Goal: Complete application form: Complete application form

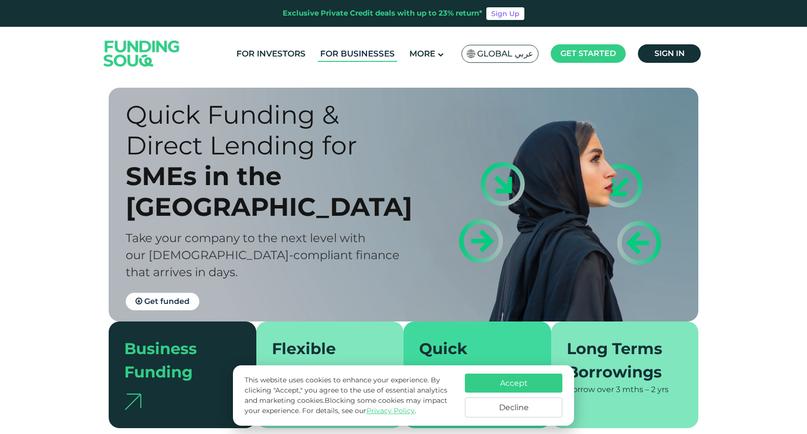
click at [360, 59] on link "For Businesses" at bounding box center [357, 54] width 79 height 16
click at [526, 378] on button "Accept" at bounding box center [513, 383] width 97 height 19
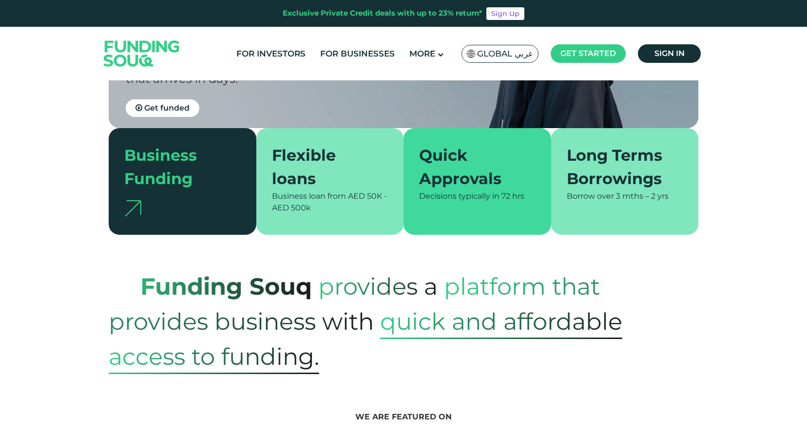
scroll to position [194, 0]
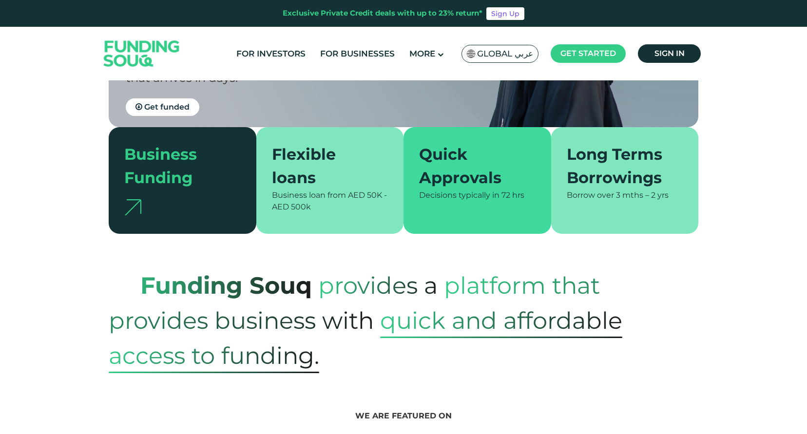
click at [345, 172] on div "Flexible loans" at bounding box center [324, 166] width 105 height 47
click at [312, 186] on div "Flexible loans" at bounding box center [324, 166] width 105 height 47
click at [164, 179] on div "Business Funding" at bounding box center [176, 166] width 105 height 47
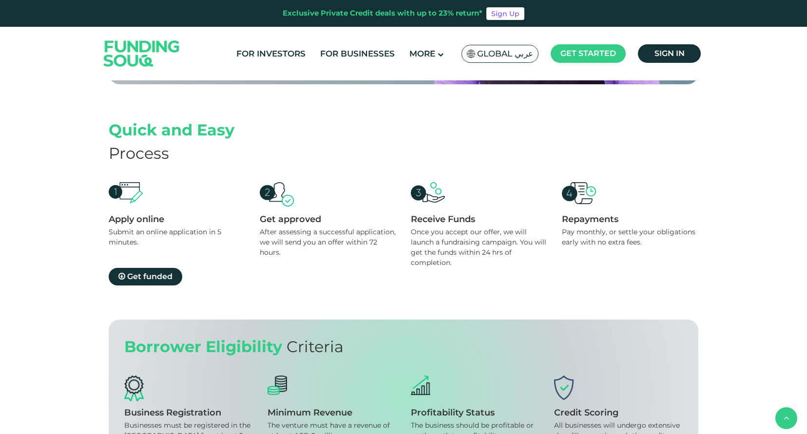
scroll to position [862, 0]
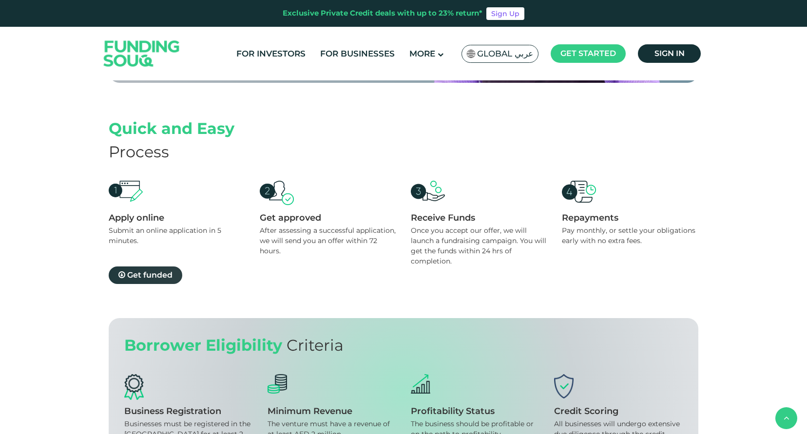
click at [144, 271] on span "Get funded" at bounding box center [149, 275] width 45 height 9
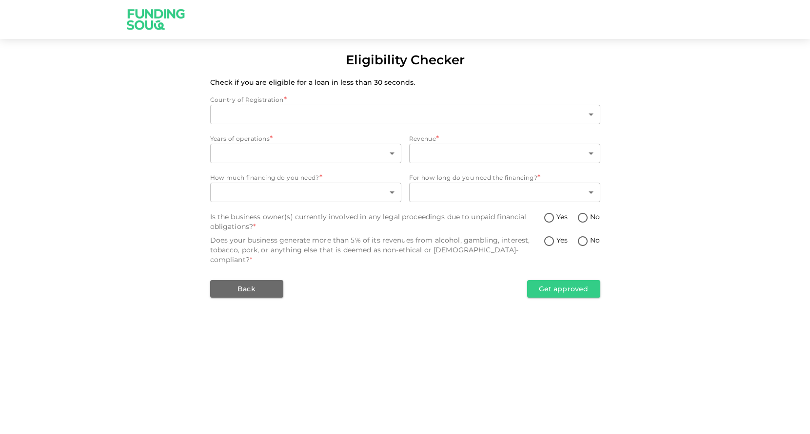
type input "1"
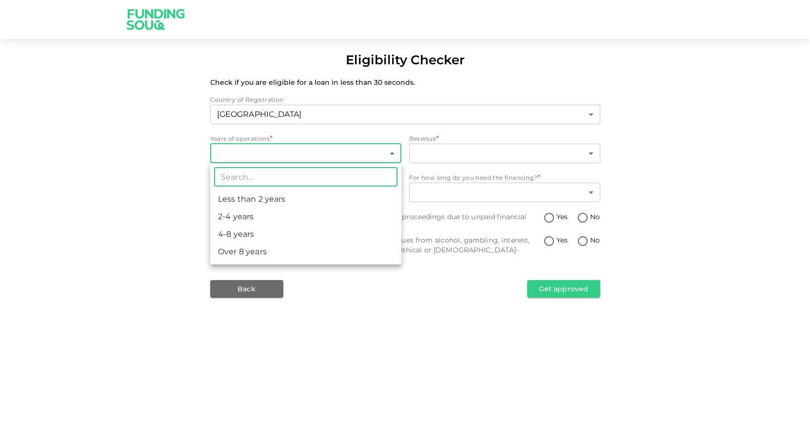
click at [307, 146] on body "Eligibility Checker Check if you are eligible for a loan in less than 30 second…" at bounding box center [405, 217] width 810 height 434
click at [238, 213] on li "2-4 years" at bounding box center [305, 217] width 191 height 18
type input "2"
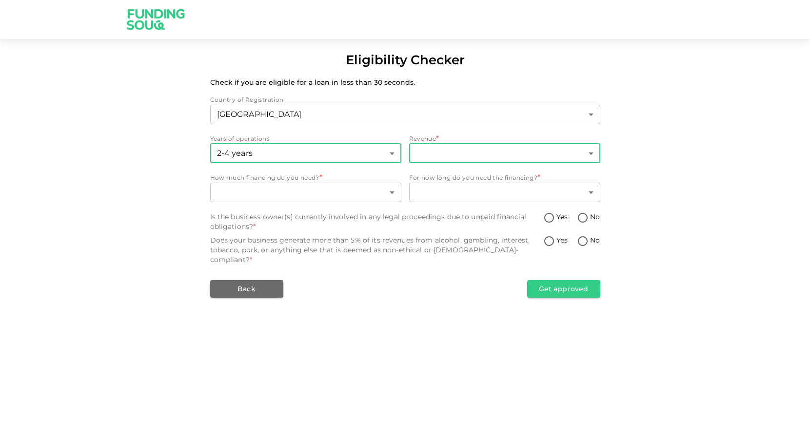
click at [431, 147] on body "Eligibility Checker Check if you are eligible for a loan in less than 30 second…" at bounding box center [405, 217] width 810 height 434
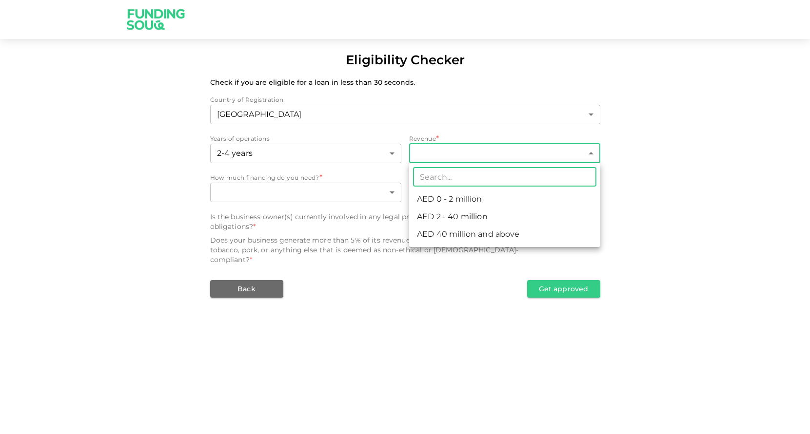
click at [461, 217] on li "AED 2 - 40 million" at bounding box center [504, 217] width 191 height 18
type input "2"
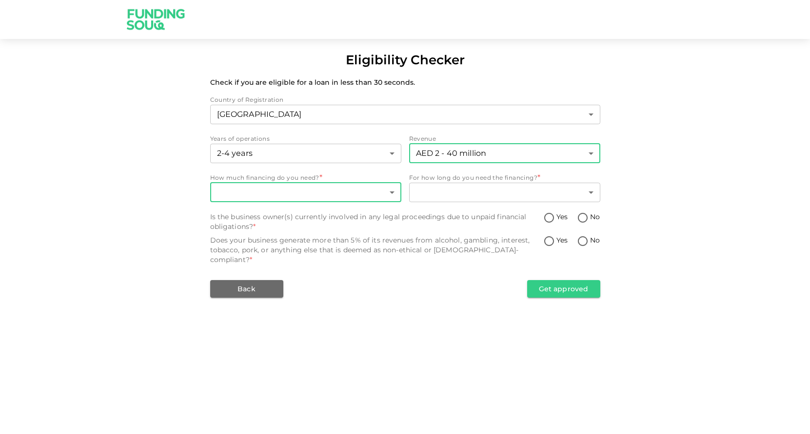
click at [352, 193] on body "Eligibility Checker Check if you are eligible for a loan in less than 30 second…" at bounding box center [405, 217] width 810 height 434
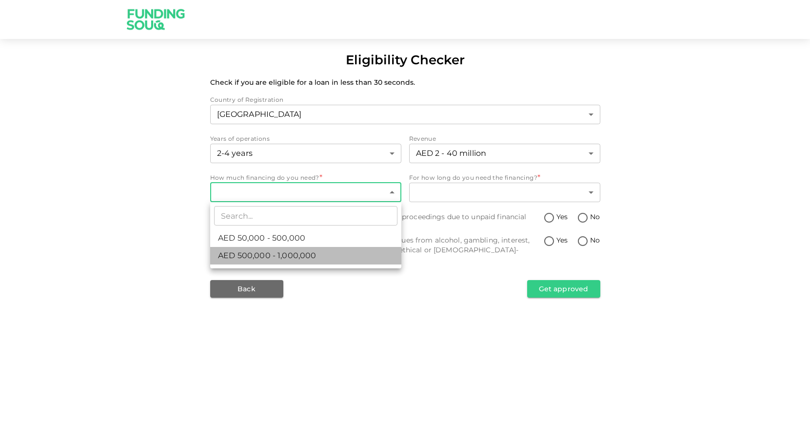
click at [315, 252] on li "AED 500,000 - 1,000,000" at bounding box center [305, 256] width 191 height 18
type input "2"
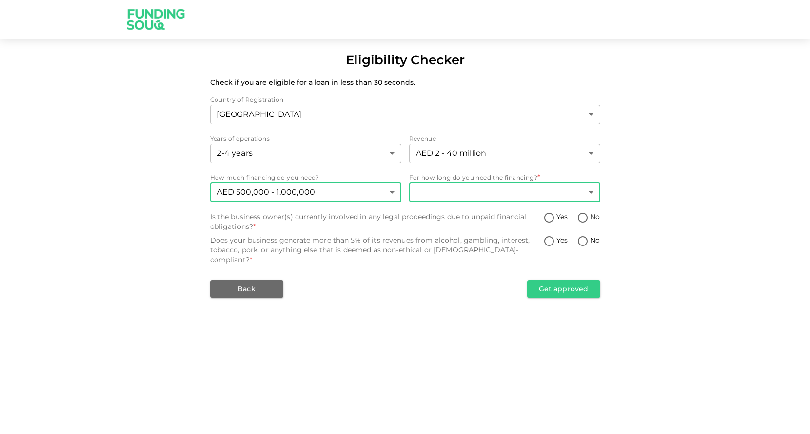
click at [453, 193] on body "Eligibility Checker Check if you are eligible for a loan in less than 30 second…" at bounding box center [405, 217] width 810 height 434
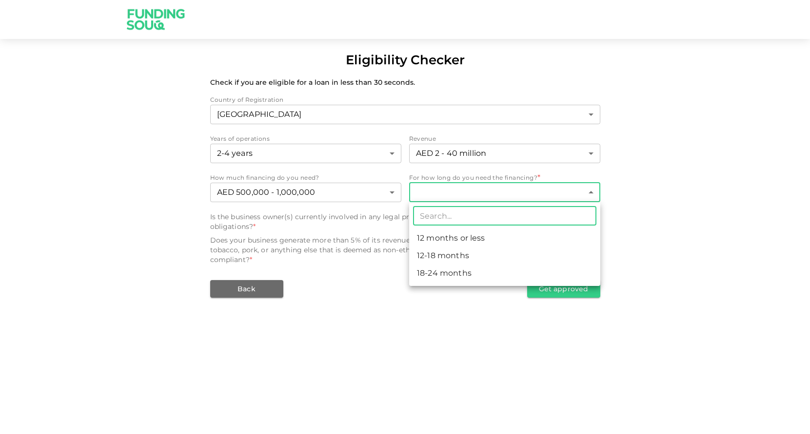
click at [450, 255] on li "12-18 months" at bounding box center [504, 256] width 191 height 18
type input "2"
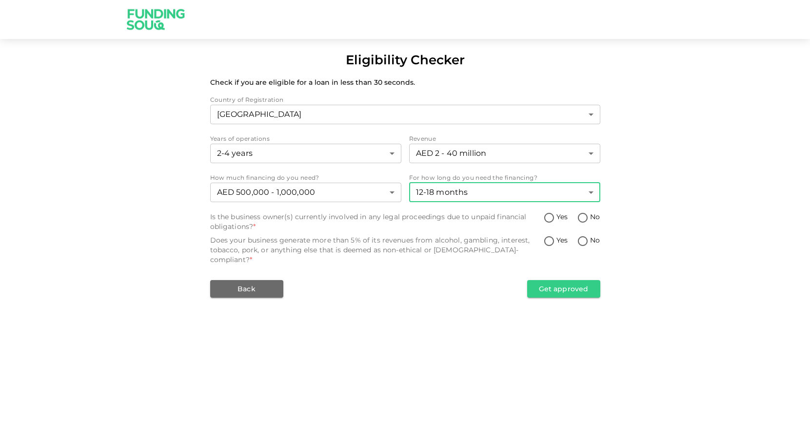
click at [582, 217] on input "No" at bounding box center [582, 218] width 15 height 13
radio input "true"
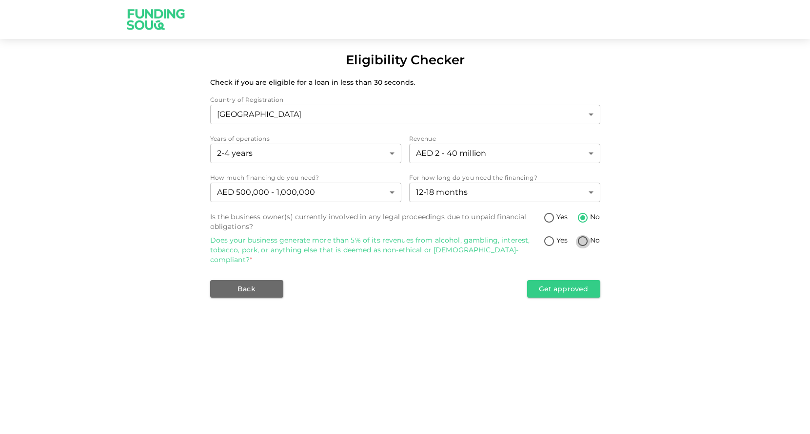
click at [580, 242] on input "No" at bounding box center [582, 241] width 15 height 13
radio input "true"
click at [562, 280] on button "Get approved" at bounding box center [563, 289] width 73 height 18
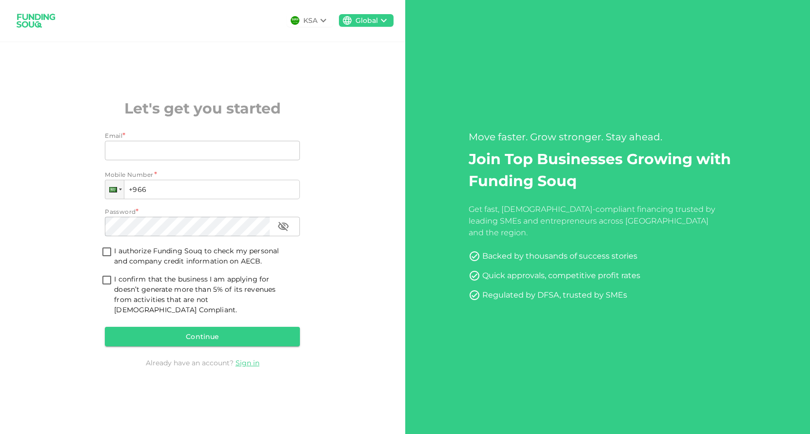
click at [323, 21] on icon at bounding box center [323, 20] width 6 height 3
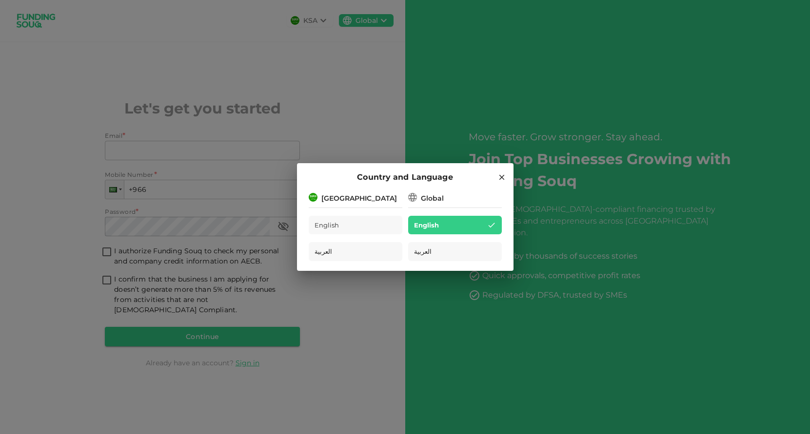
click at [441, 198] on div "Global" at bounding box center [432, 198] width 23 height 10
click at [496, 178] on div "Country and Language" at bounding box center [405, 177] width 193 height 13
click at [501, 173] on icon at bounding box center [501, 177] width 9 height 9
